Goal: Book appointment/travel/reservation

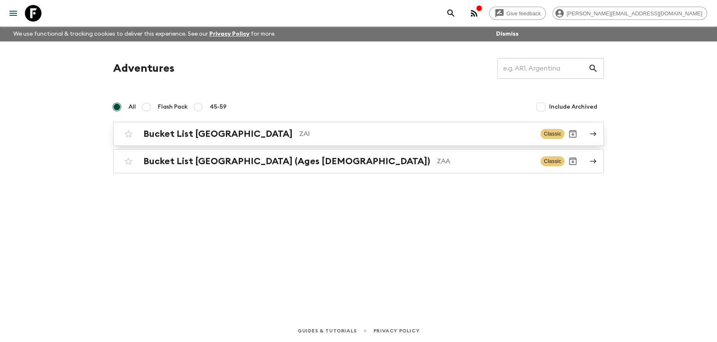
click at [241, 139] on h2 "Bucket List [GEOGRAPHIC_DATA]" at bounding box center [217, 134] width 149 height 11
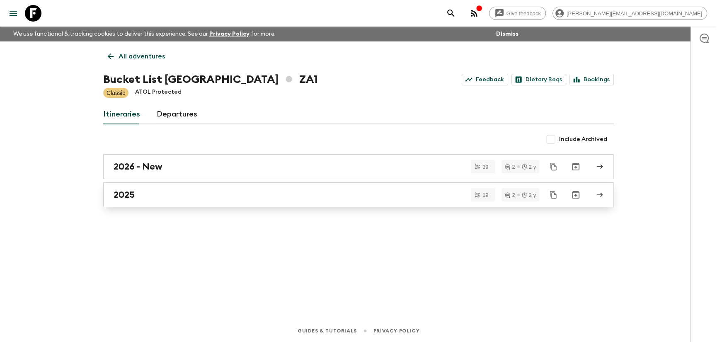
click at [130, 194] on h2 "2025" at bounding box center [124, 194] width 21 height 11
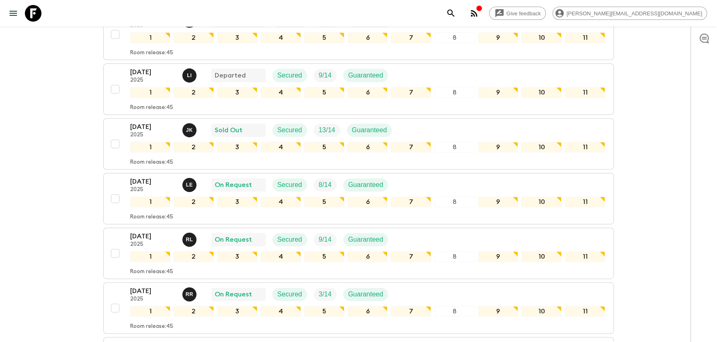
scroll to position [267, 0]
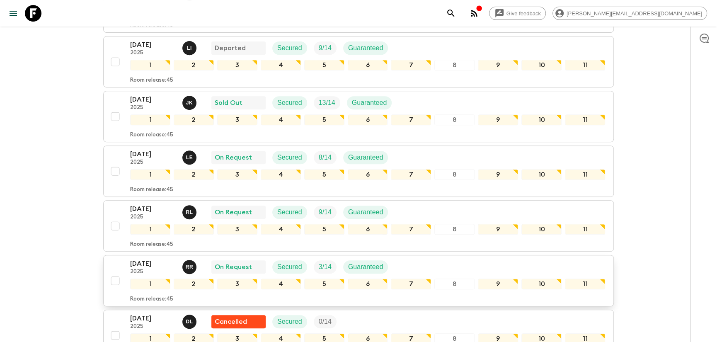
click at [148, 259] on p "19 Oct 2025" at bounding box center [153, 264] width 46 height 10
